Goal: Information Seeking & Learning: Find specific fact

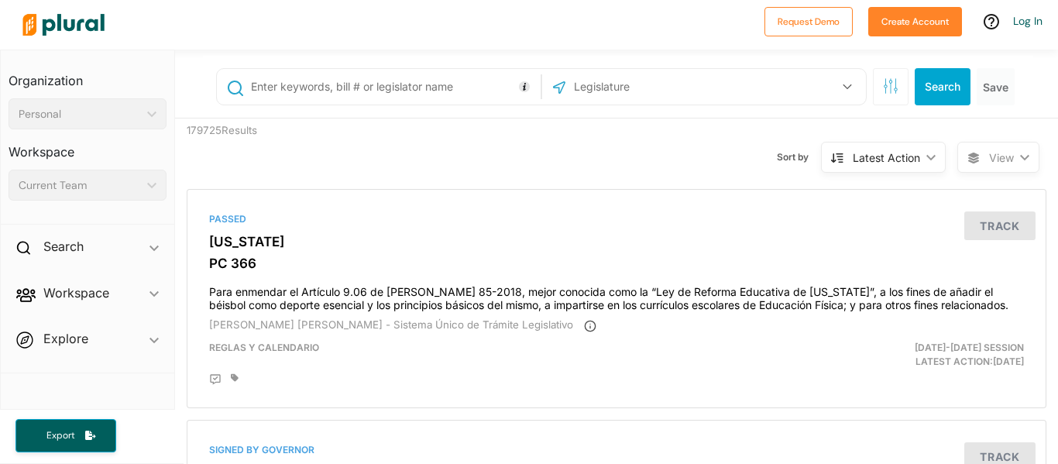
click at [435, 78] on input "text" at bounding box center [393, 86] width 287 height 29
type input "[PERSON_NAME]"
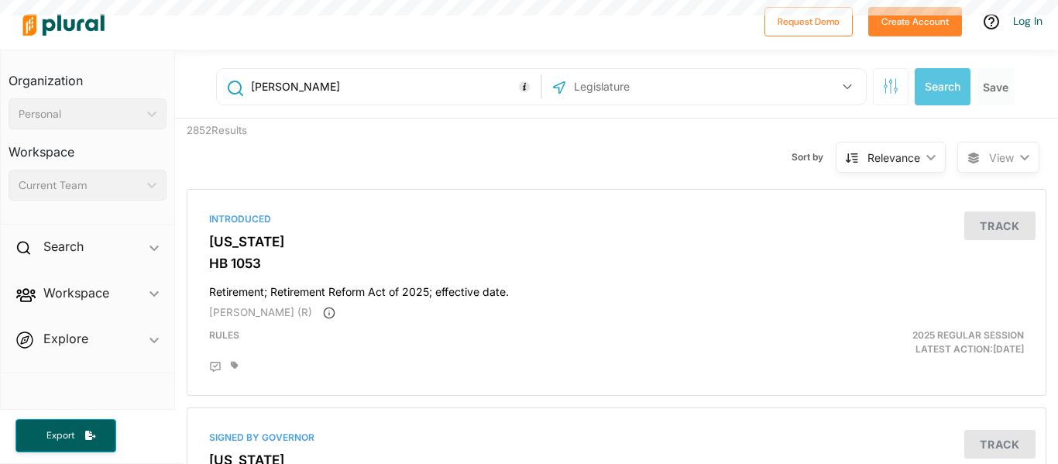
click at [357, 78] on input "[PERSON_NAME]" at bounding box center [393, 86] width 287 height 29
click at [424, 74] on input "[PERSON_NAME]" at bounding box center [393, 86] width 287 height 29
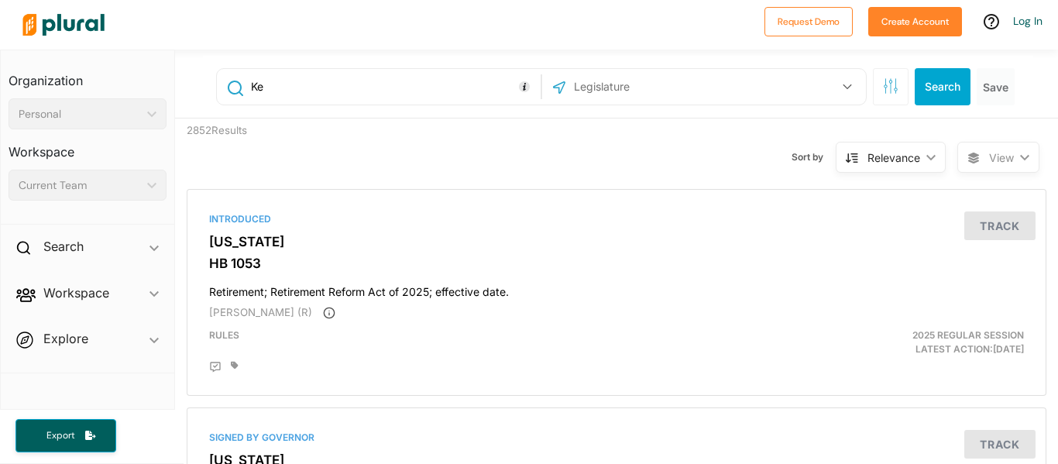
type input "K"
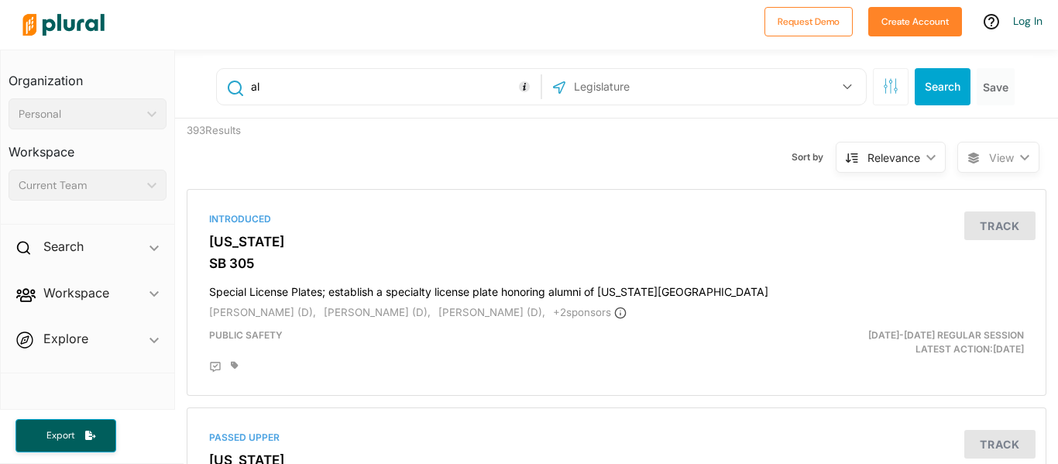
type input "a"
click at [604, 74] on input "text" at bounding box center [656, 86] width 166 height 29
click at [390, 96] on input "[PERSON_NAME]" at bounding box center [393, 86] width 287 height 29
click at [929, 74] on button "Search" at bounding box center [943, 86] width 56 height 37
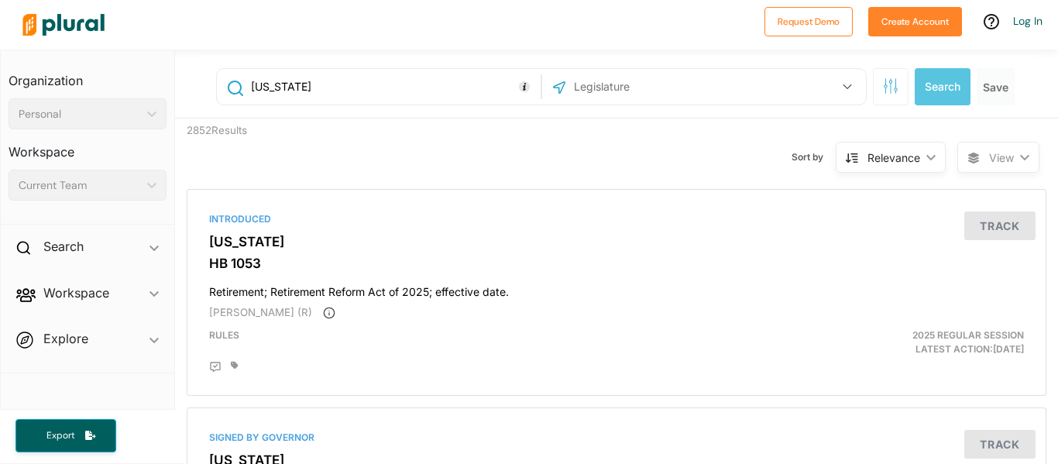
type input "[PERSON_NAME]"
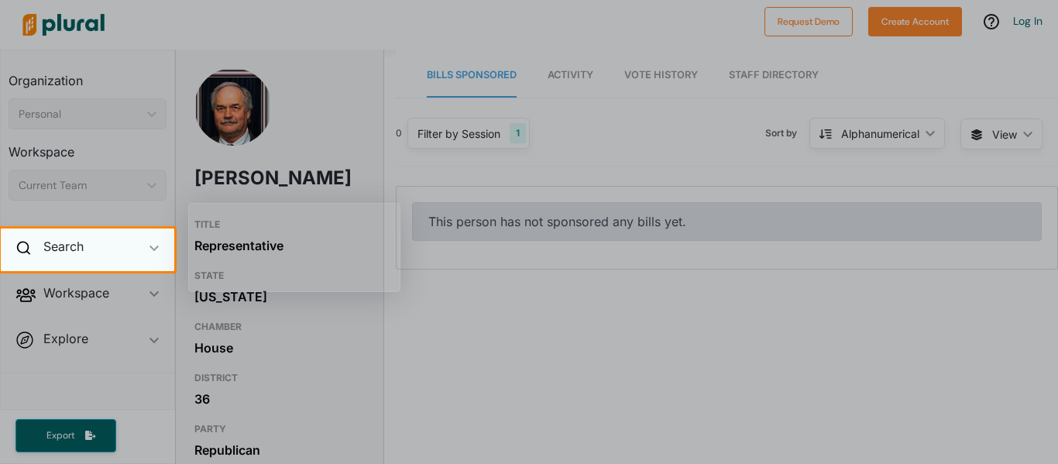
click at [99, 246] on div "Search ic_keyboard_arrow_down" at bounding box center [88, 250] width 174 height 42
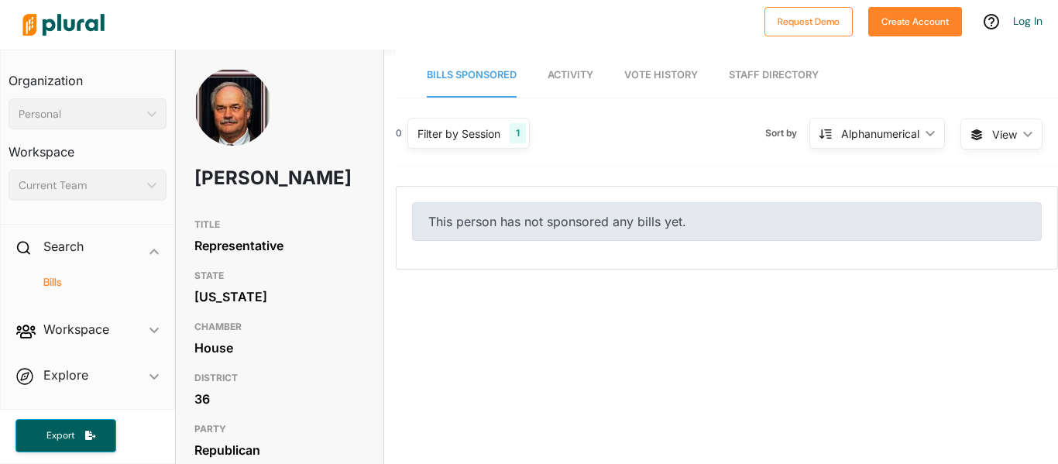
click at [52, 282] on h4 "Bills" at bounding box center [91, 282] width 135 height 15
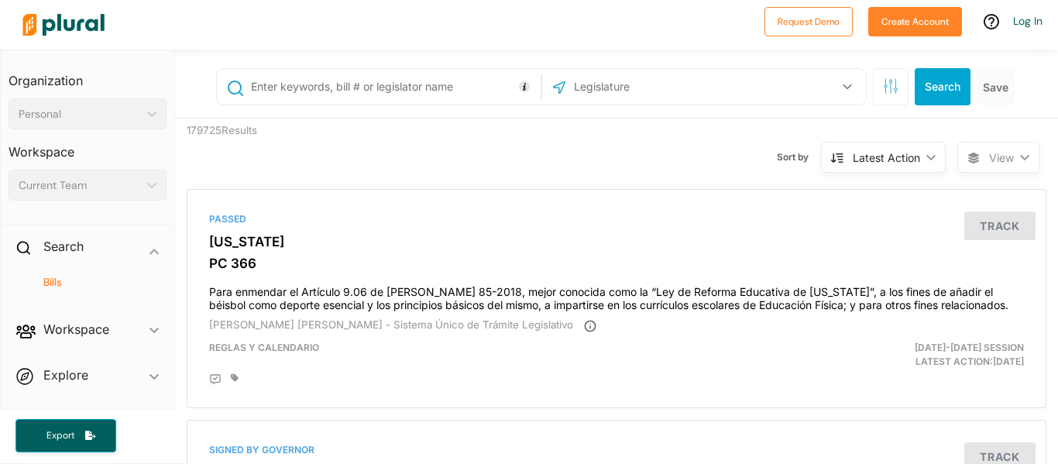
click at [56, 283] on h4 "Bills" at bounding box center [91, 282] width 135 height 15
click at [44, 280] on h4 "Bills" at bounding box center [91, 282] width 135 height 15
click at [50, 283] on h4 "Bills" at bounding box center [91, 282] width 135 height 15
click at [52, 284] on h4 "Bills" at bounding box center [91, 282] width 135 height 15
click at [102, 250] on div "Search ic_keyboard_arrow_down" at bounding box center [88, 250] width 174 height 42
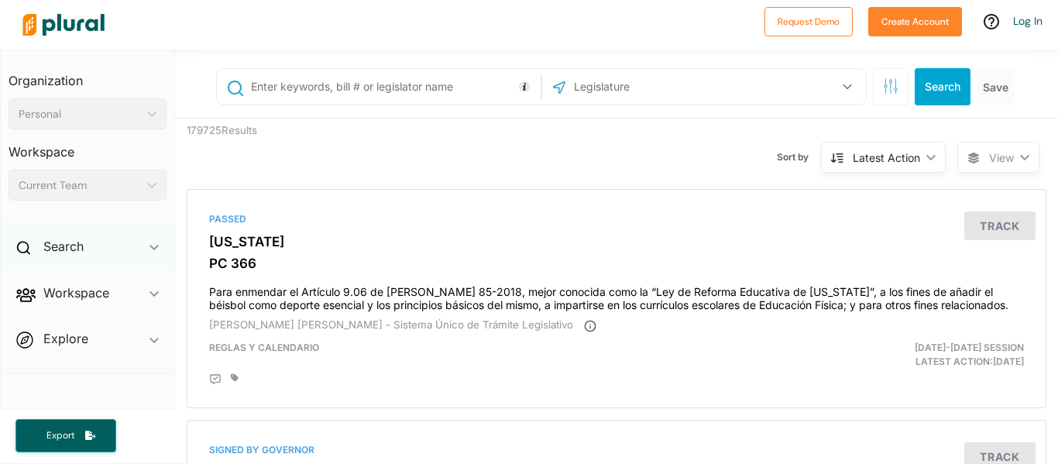
click at [89, 246] on div "Search ic_keyboard_arrow_down" at bounding box center [88, 250] width 174 height 42
click at [50, 288] on h4 "Bills" at bounding box center [91, 282] width 135 height 15
click at [399, 91] on input "text" at bounding box center [393, 86] width 287 height 29
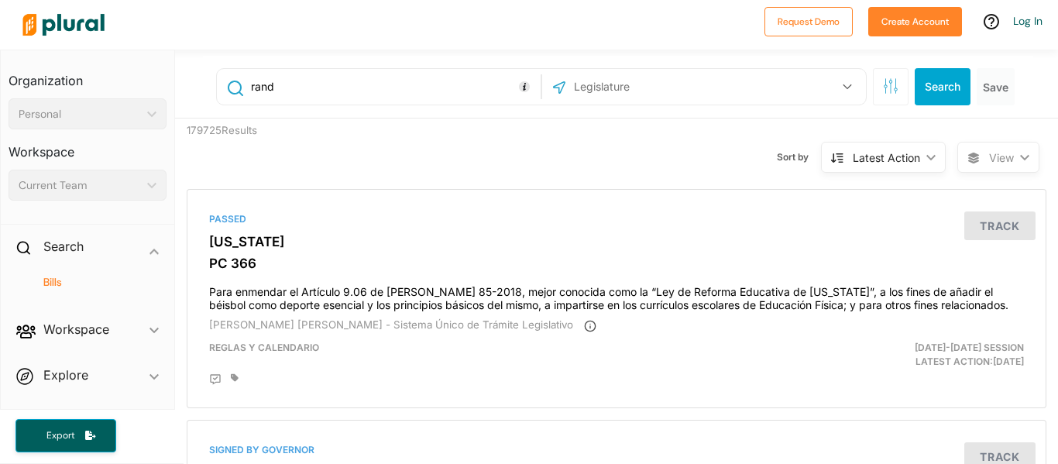
type input "randy"
type input "R"
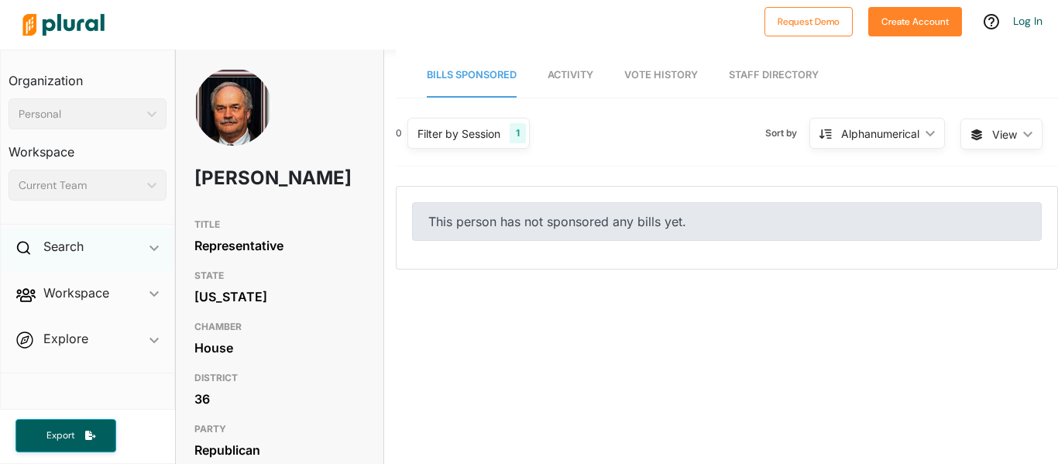
click at [150, 245] on icon "ic_keyboard_arrow_down" at bounding box center [154, 248] width 9 height 7
click at [56, 285] on h4 "Bills" at bounding box center [91, 282] width 135 height 15
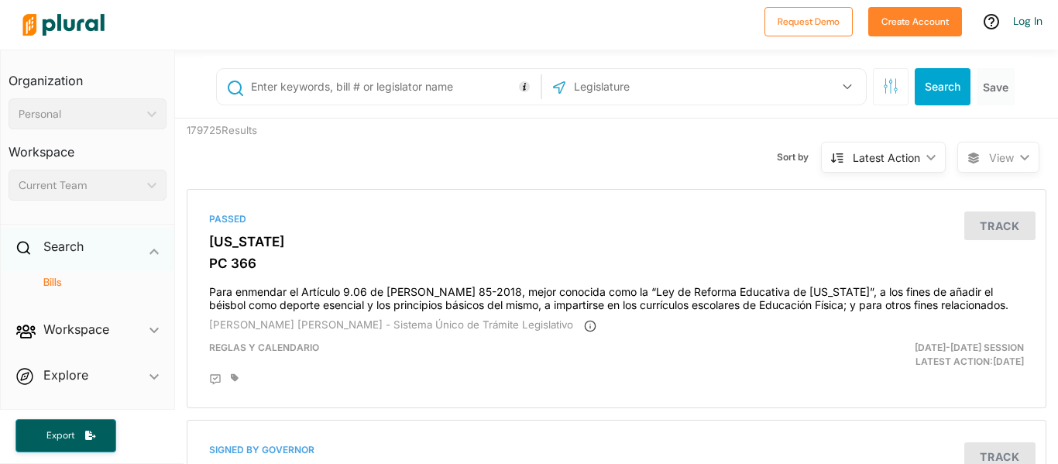
click at [123, 257] on div "Search ic_keyboard_arrow_down" at bounding box center [88, 250] width 174 height 42
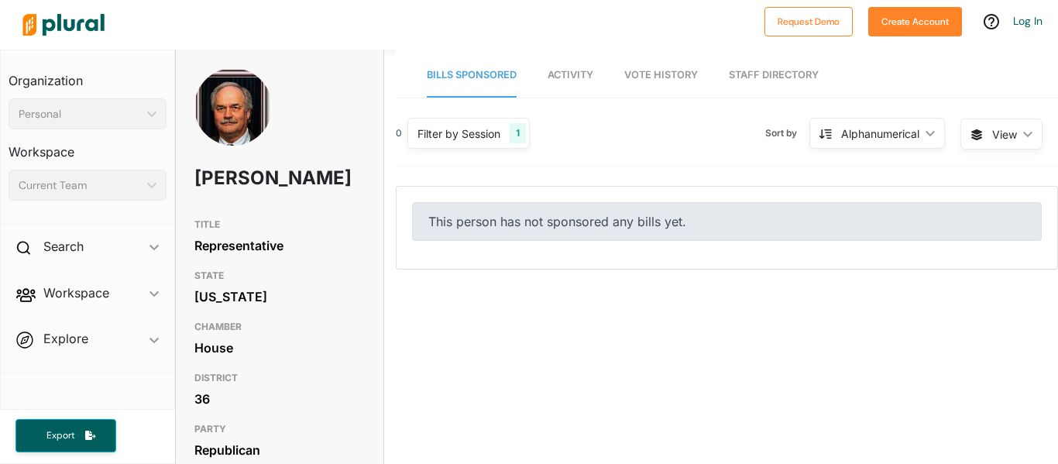
click at [495, 139] on div "Filter by Session" at bounding box center [459, 134] width 83 height 16
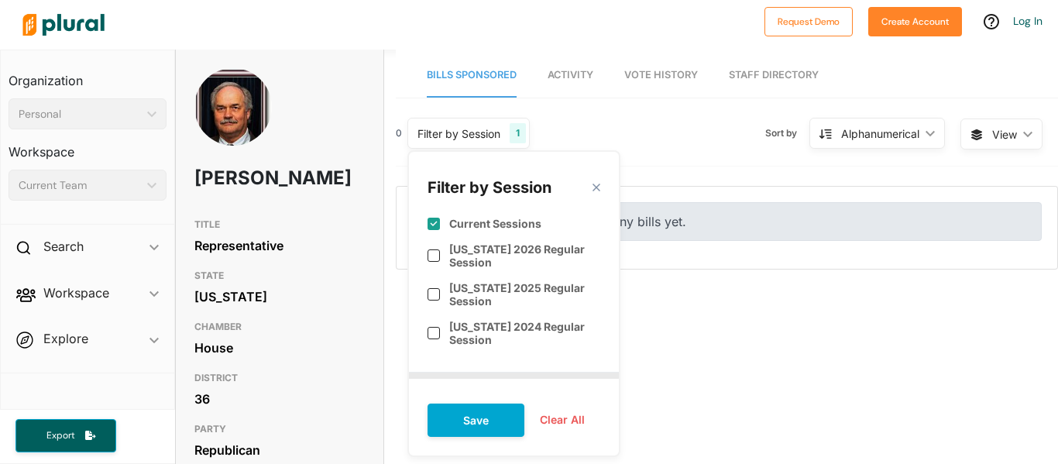
click at [716, 260] on div "This person has not sponsored any bills yet." at bounding box center [727, 228] width 661 height 82
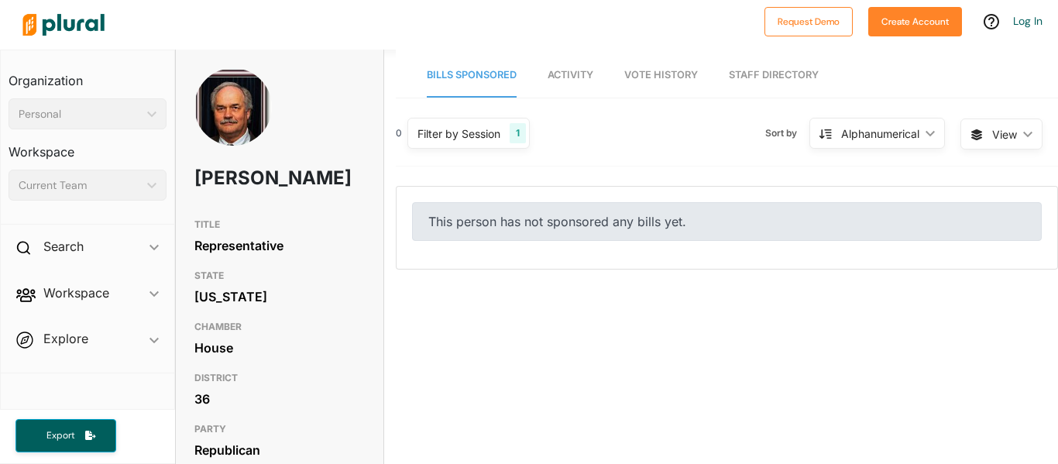
click at [845, 131] on div "Alphanumerical" at bounding box center [880, 134] width 78 height 16
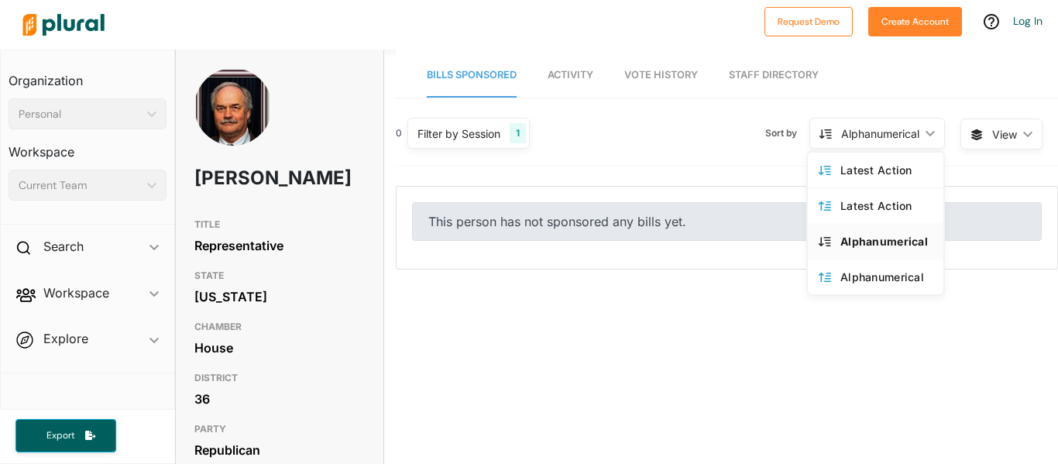
click at [845, 131] on div "Alphanumerical" at bounding box center [880, 134] width 78 height 16
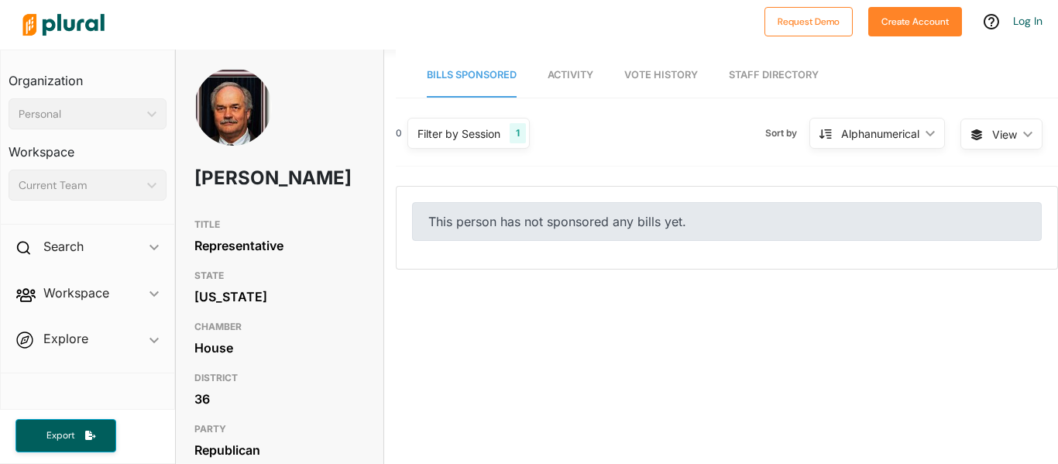
click at [979, 133] on icon at bounding box center [977, 134] width 11 height 11
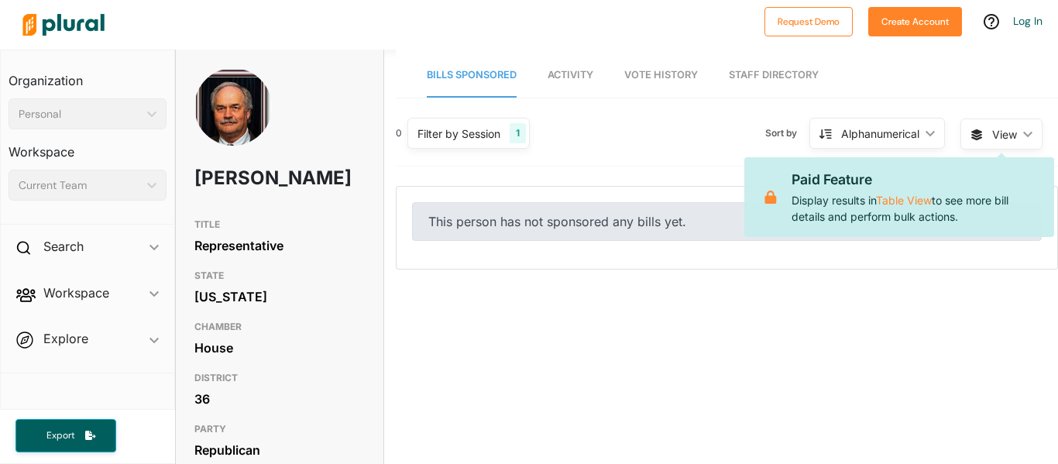
click at [979, 133] on icon at bounding box center [977, 134] width 11 height 11
click at [1003, 53] on nav "Bills Sponsored Activity Vote History Staff Directory" at bounding box center [727, 74] width 663 height 48
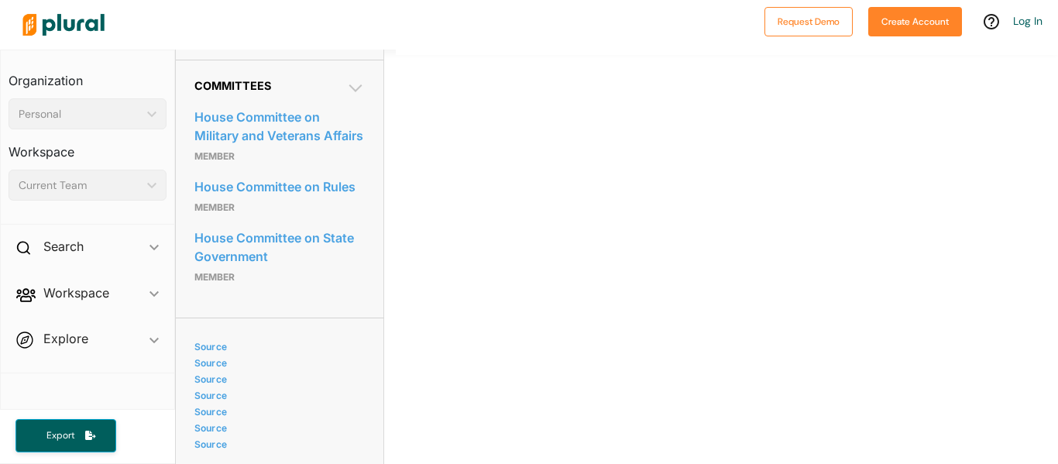
scroll to position [835, 0]
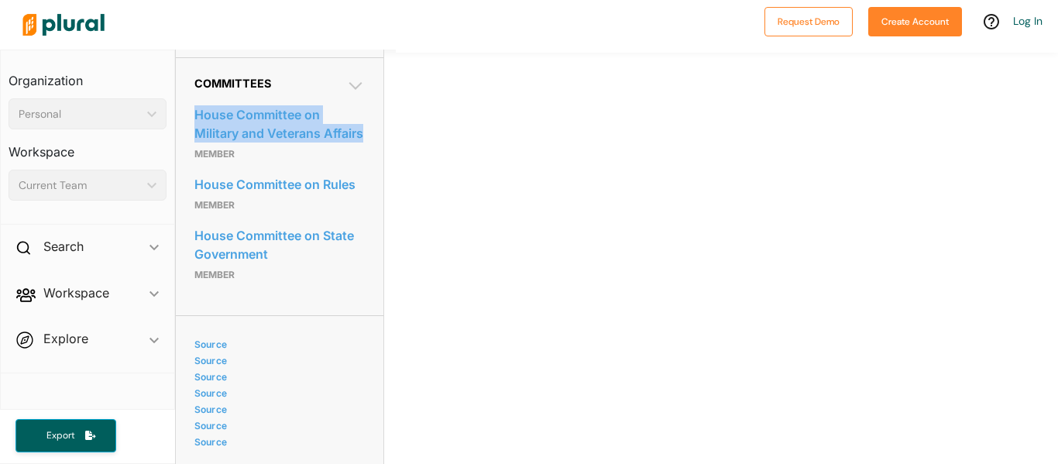
drag, startPoint x: 182, startPoint y: 146, endPoint x: 370, endPoint y: 181, distance: 190.7
click at [370, 181] on div "Committees House Committee on Military and Veterans Affairs Member House Commit…" at bounding box center [280, 186] width 208 height 258
copy link "House Committee on Military and Veterans Affairs"
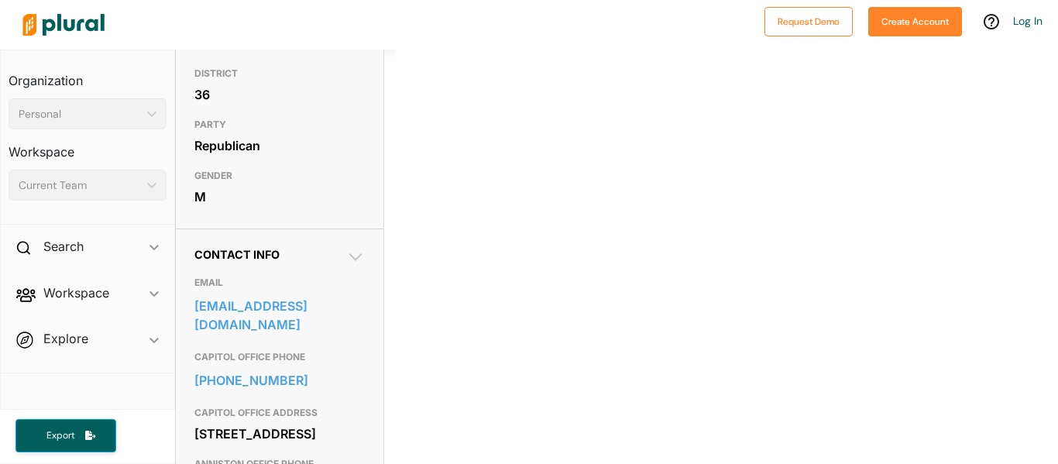
scroll to position [0, 0]
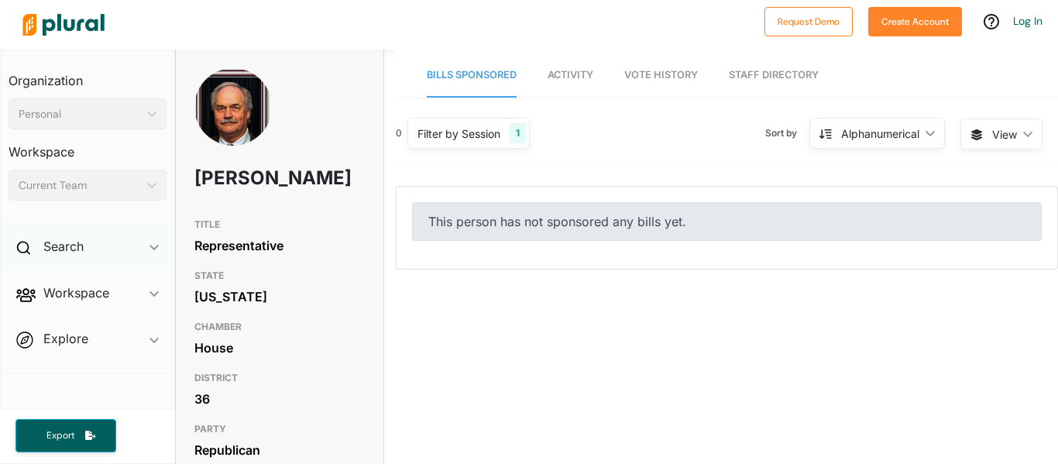
click at [110, 243] on div "Search ic_keyboard_arrow_down" at bounding box center [88, 250] width 174 height 42
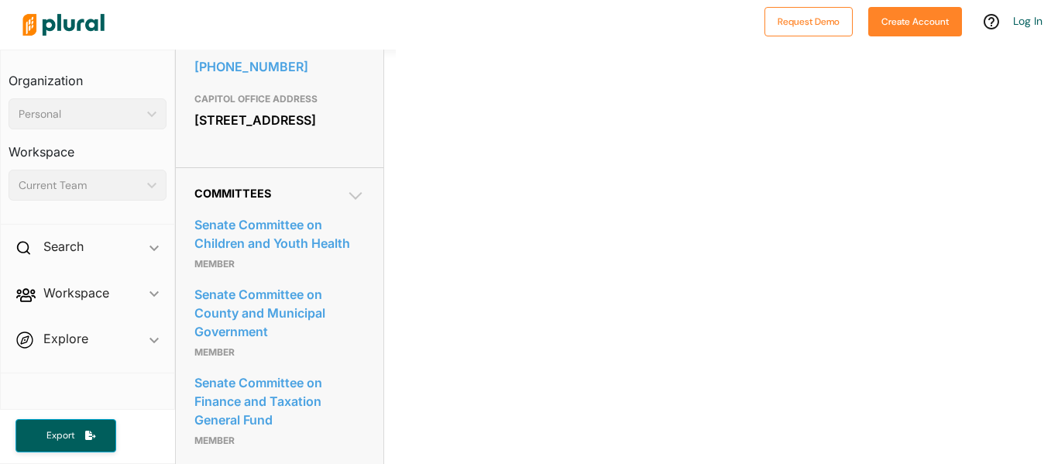
scroll to position [656, 0]
drag, startPoint x: 191, startPoint y: 212, endPoint x: 357, endPoint y: 237, distance: 168.5
copy link "Senate Committee on Children and Youth Health"
